Goal: Task Accomplishment & Management: Manage account settings

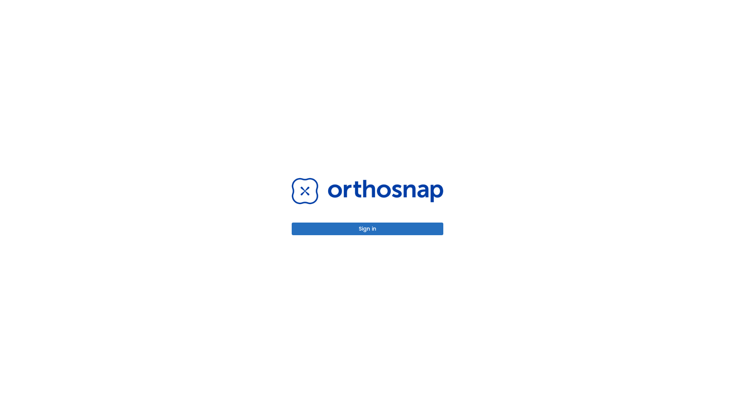
click at [367, 229] on button "Sign in" at bounding box center [368, 229] width 152 height 13
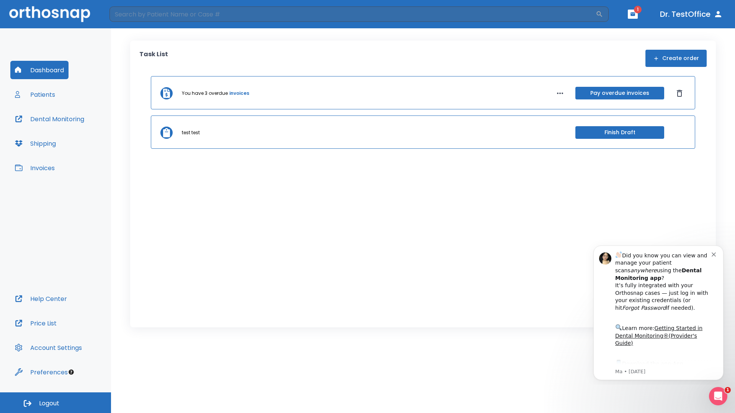
click at [55, 403] on span "Logout" at bounding box center [49, 403] width 20 height 8
